Goal: Task Accomplishment & Management: Complete application form

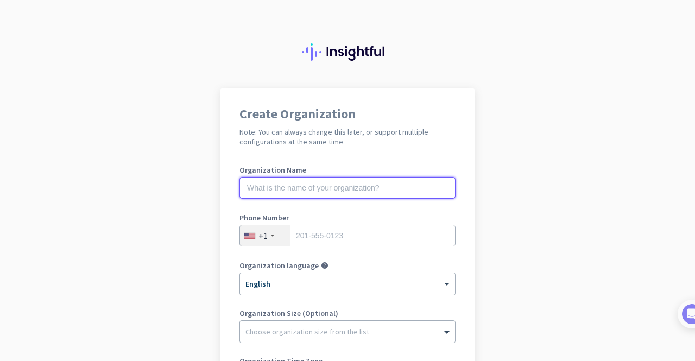
click at [315, 184] on input "text" at bounding box center [348, 188] width 216 height 22
type input "d"
type input "space"
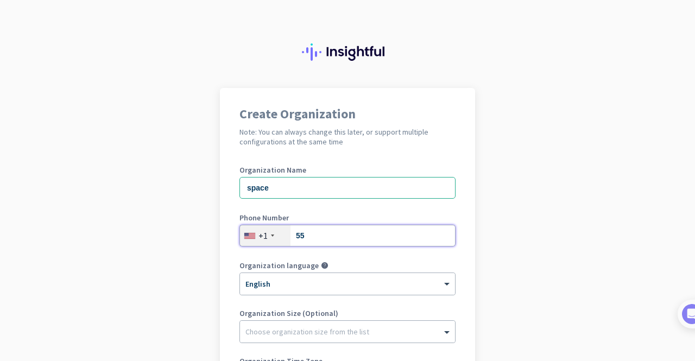
type input "55"
click at [259, 232] on div "+1" at bounding box center [263, 235] width 9 height 11
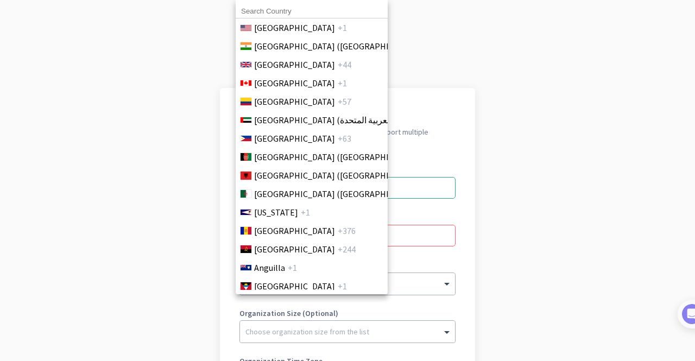
click at [301, 13] on input at bounding box center [312, 11] width 152 height 14
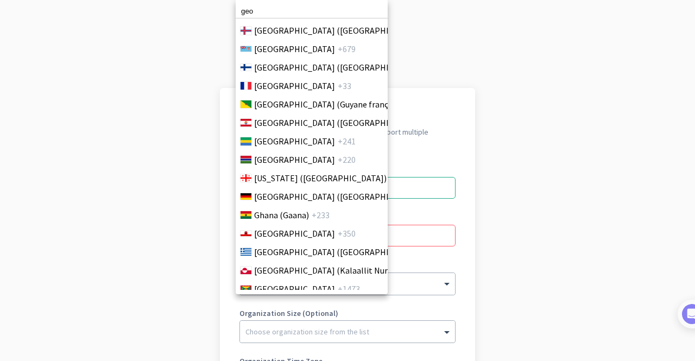
scroll to position [1447, 0]
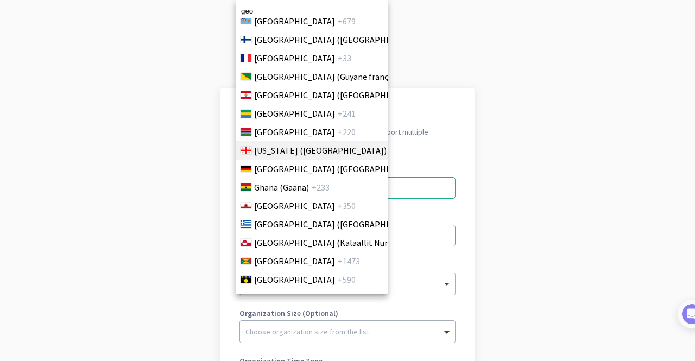
type input "geo"
click at [279, 153] on span "[US_STATE] ([GEOGRAPHIC_DATA])" at bounding box center [320, 150] width 133 height 13
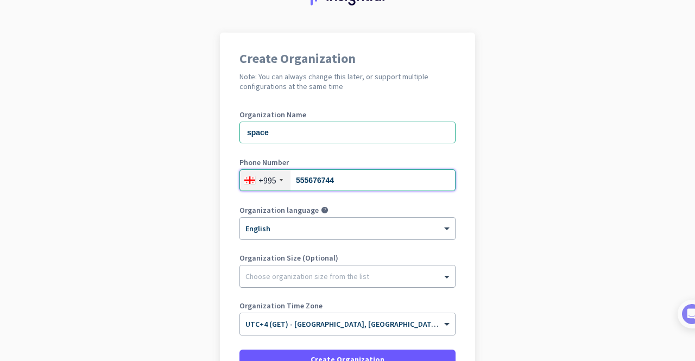
scroll to position [109, 0]
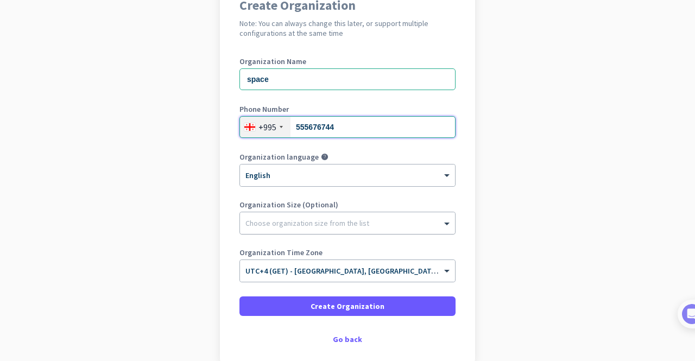
type input "555676744"
click at [363, 221] on div at bounding box center [347, 220] width 215 height 11
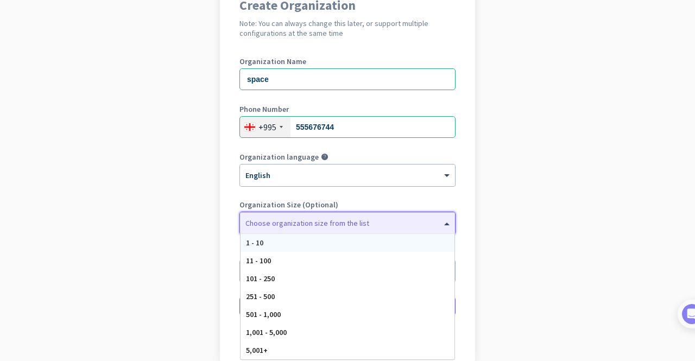
click at [363, 221] on div at bounding box center [347, 220] width 215 height 11
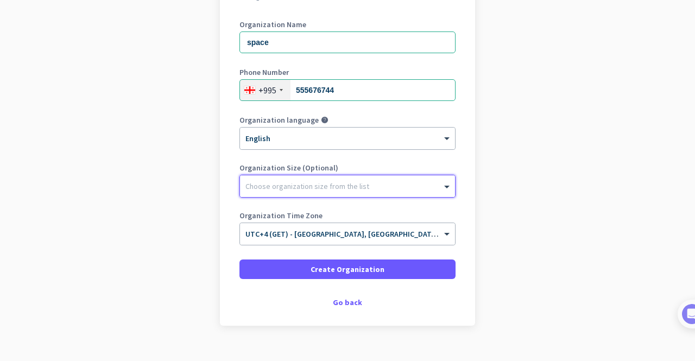
scroll to position [163, 0]
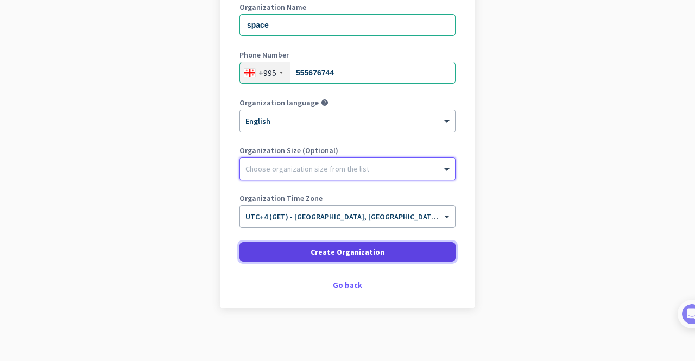
click at [379, 254] on span at bounding box center [348, 252] width 216 height 26
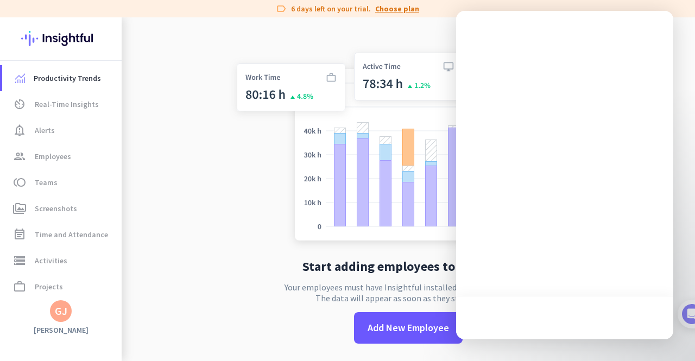
click at [400, 8] on link "Choose plan" at bounding box center [397, 8] width 44 height 11
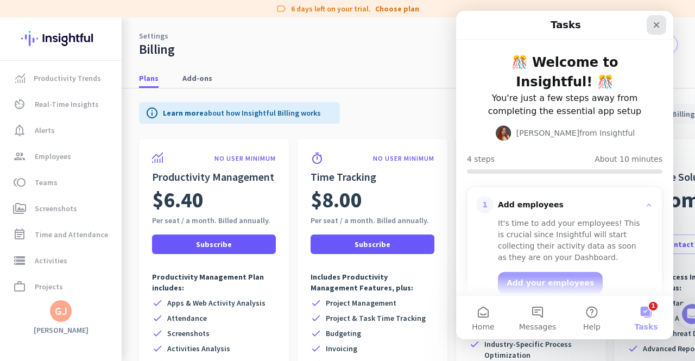
click at [653, 26] on icon "Close" at bounding box center [656, 25] width 9 height 9
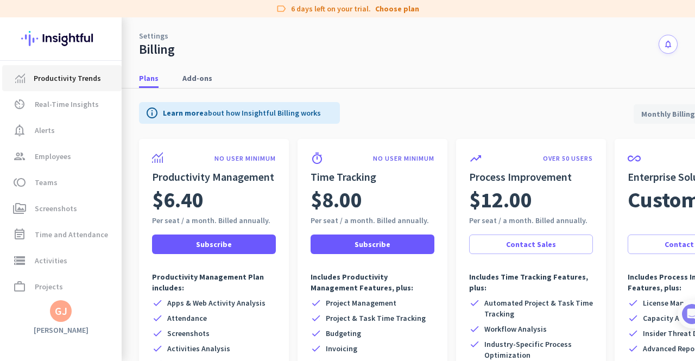
click at [73, 80] on span "Productivity Trends" at bounding box center [67, 78] width 67 height 13
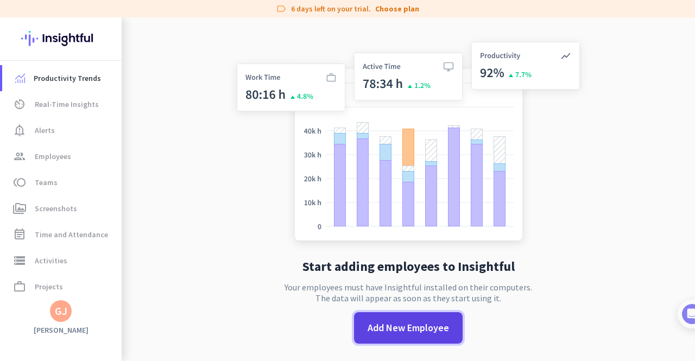
click at [401, 326] on span "Add New Employee" at bounding box center [408, 328] width 81 height 14
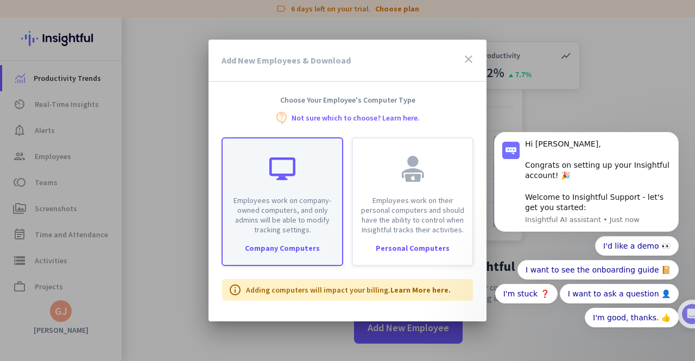
click at [295, 236] on div "Employees work on company-owned computers, and only admins will be able to modi…" at bounding box center [283, 201] width 122 height 129
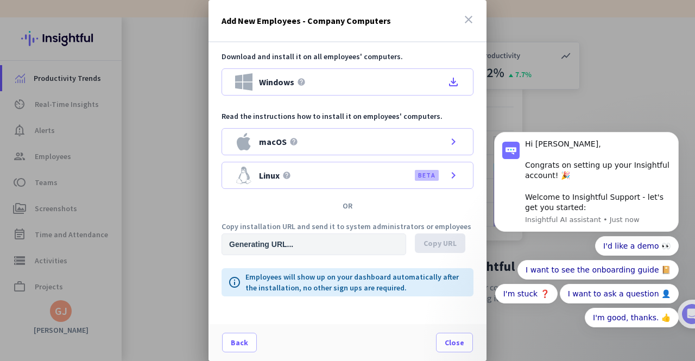
type input "[URL][DOMAIN_NAME]"
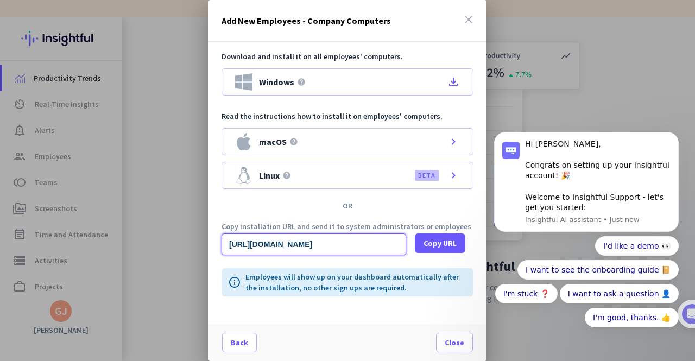
click at [300, 244] on input "[URL][DOMAIN_NAME]" at bounding box center [314, 245] width 185 height 22
drag, startPoint x: 799, startPoint y: 366, endPoint x: 485, endPoint y: 252, distance: 334.5
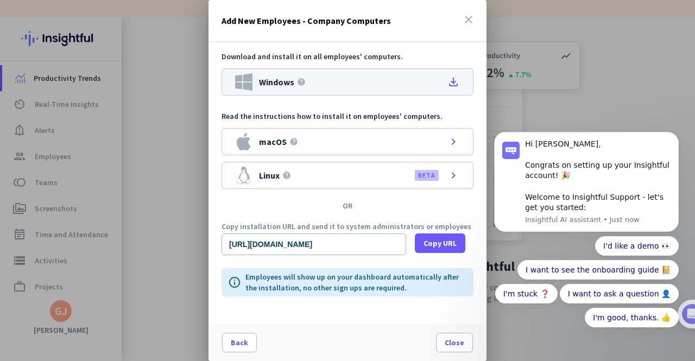
scroll to position [0, 0]
click at [455, 79] on icon "file_download" at bounding box center [453, 81] width 13 height 13
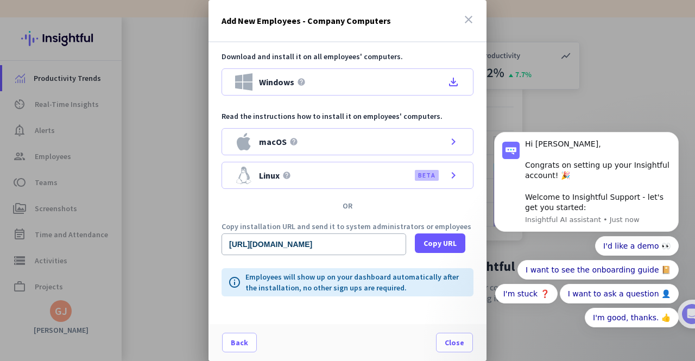
click at [681, 130] on body "Hi [PERSON_NAME], Congrats on setting up your Insightful account! 🎉 Welcome to …" at bounding box center [586, 237] width 209 height 230
click at [679, 133] on button "Dismiss notification" at bounding box center [676, 135] width 14 height 14
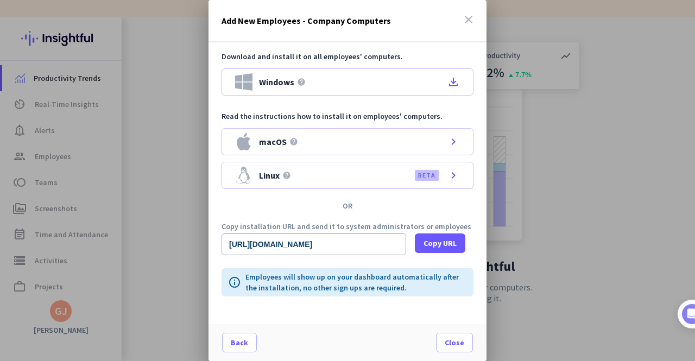
click at [575, 198] on div at bounding box center [347, 180] width 695 height 361
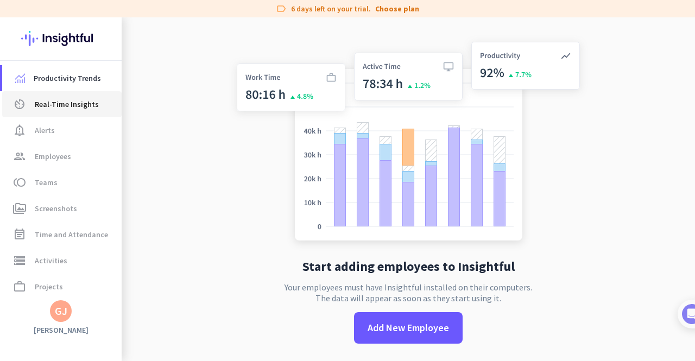
click at [68, 100] on span "Real-Time Insights" at bounding box center [67, 104] width 64 height 13
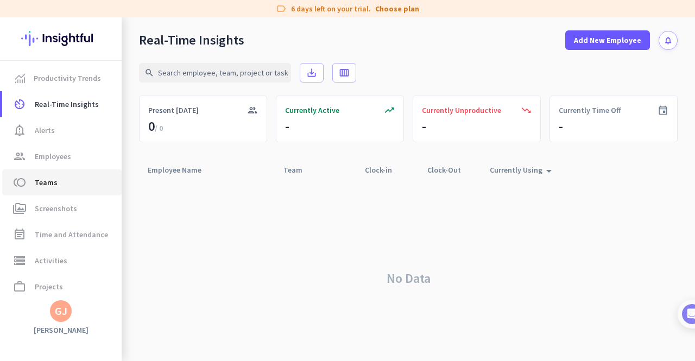
click at [71, 182] on span "toll Teams" at bounding box center [62, 182] width 102 height 13
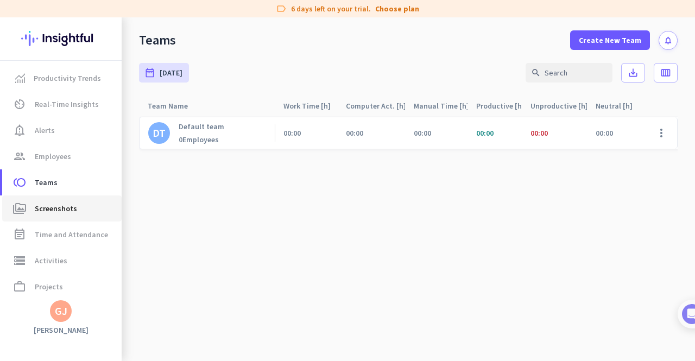
click at [67, 198] on link "perm_media Screenshots" at bounding box center [61, 209] width 119 height 26
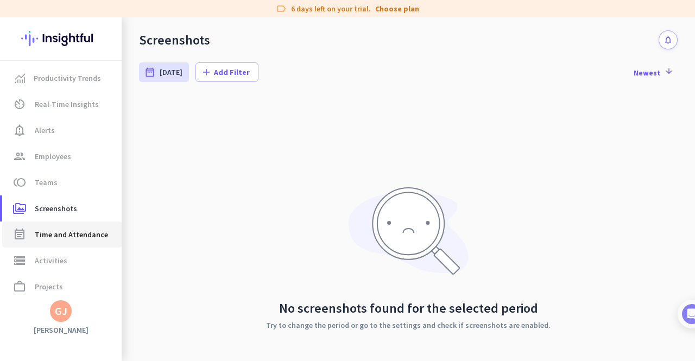
click at [67, 237] on span "Time and Attendance" at bounding box center [71, 234] width 73 height 13
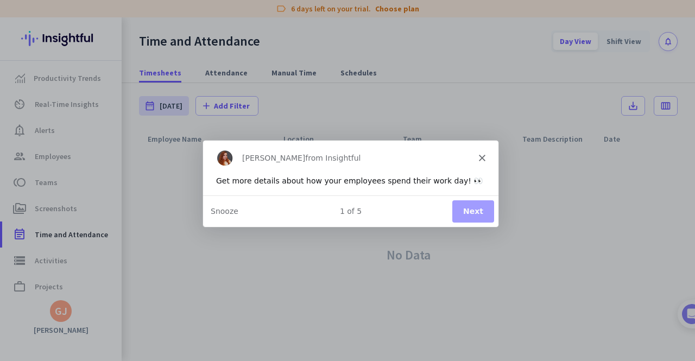
click at [475, 214] on button "Next" at bounding box center [473, 211] width 42 height 22
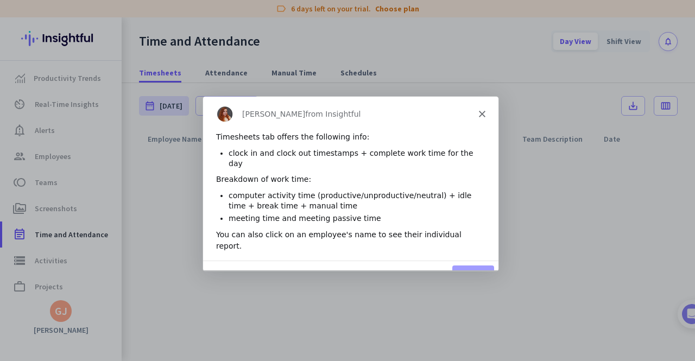
click at [480, 115] on polygon "Close" at bounding box center [482, 113] width 7 height 7
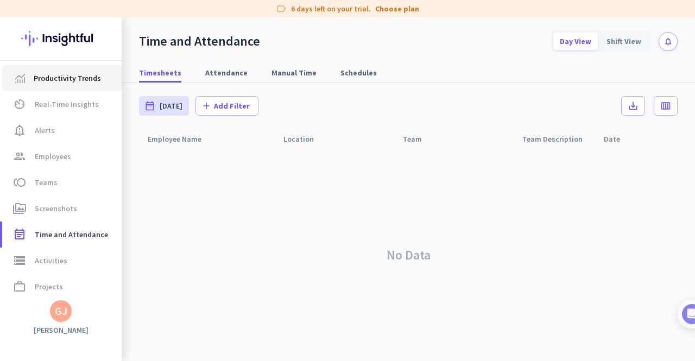
click at [50, 85] on link "Productivity Trends" at bounding box center [61, 78] width 119 height 26
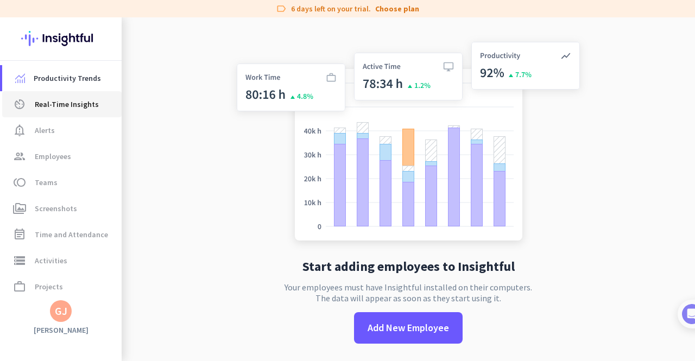
click at [68, 106] on span "Real-Time Insights" at bounding box center [67, 104] width 64 height 13
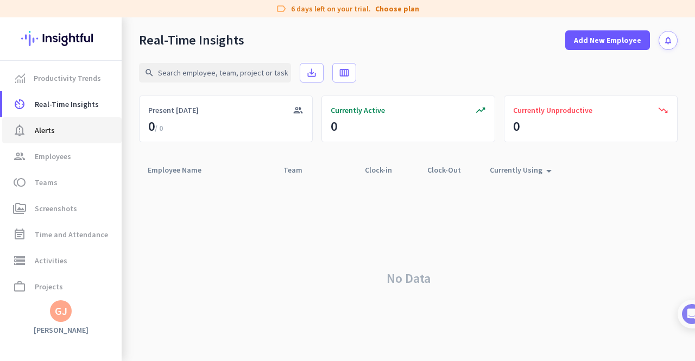
click at [72, 131] on span "notification_important Alerts" at bounding box center [62, 130] width 102 height 13
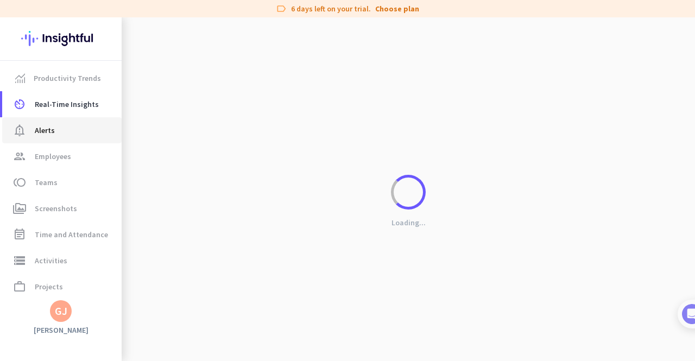
click at [53, 133] on span "Alerts" at bounding box center [45, 130] width 20 height 13
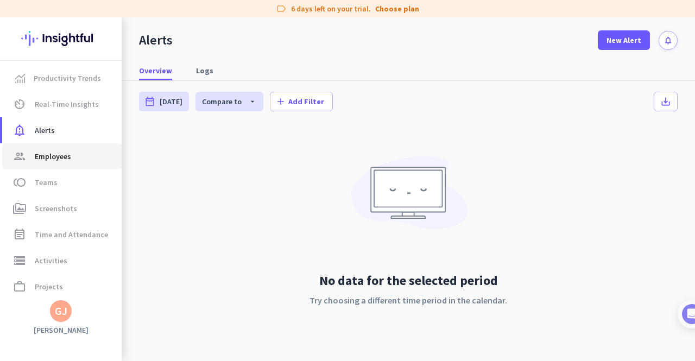
click at [61, 158] on span "Employees" at bounding box center [53, 156] width 36 height 13
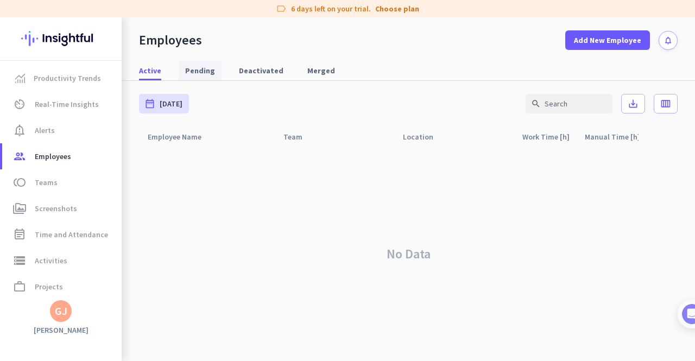
click at [195, 71] on span "Pending" at bounding box center [200, 70] width 30 height 11
